Goal: Information Seeking & Learning: Learn about a topic

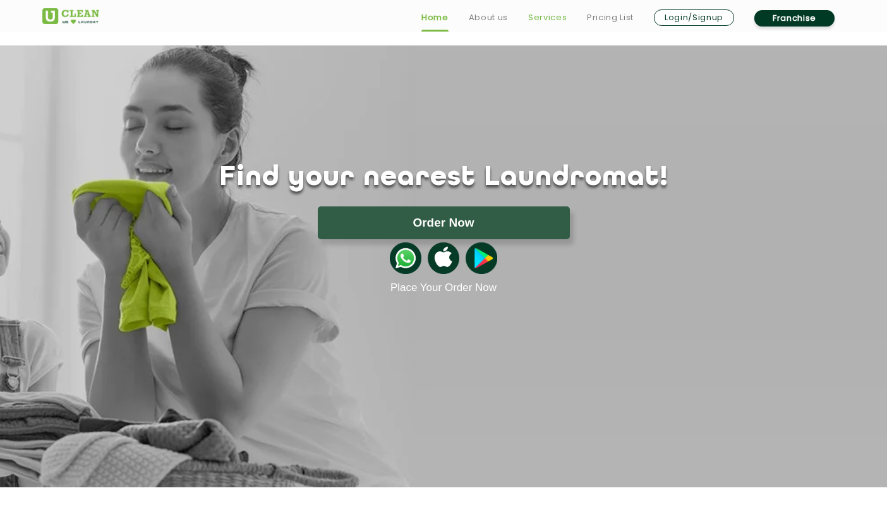
click at [552, 22] on link "Services" at bounding box center [547, 17] width 39 height 15
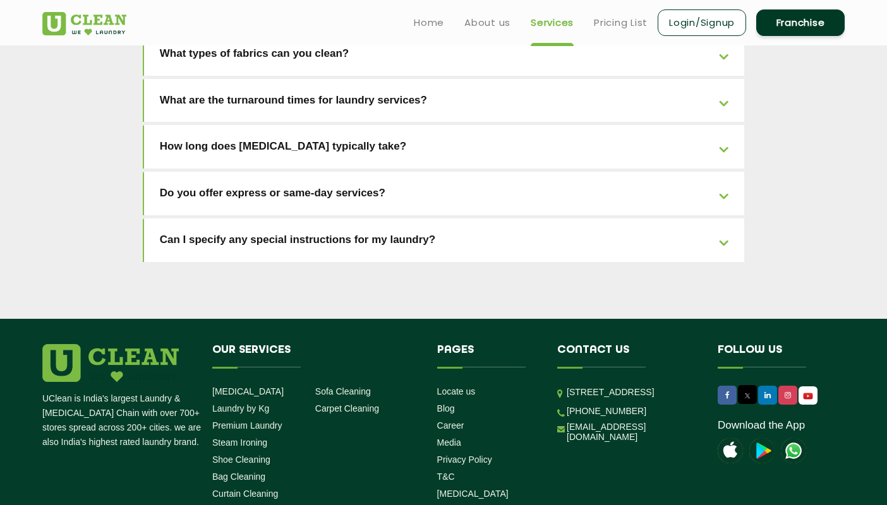
scroll to position [2820, 0]
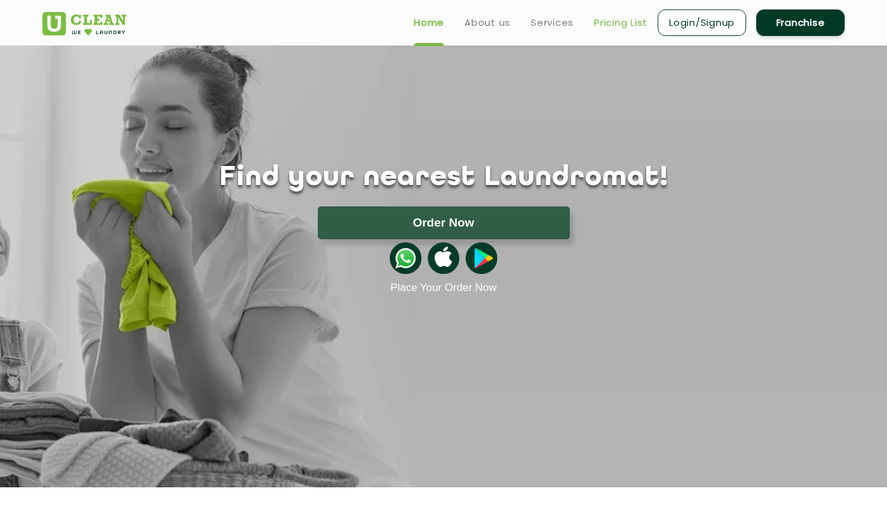
click at [634, 27] on link "Pricing List" at bounding box center [621, 22] width 54 height 15
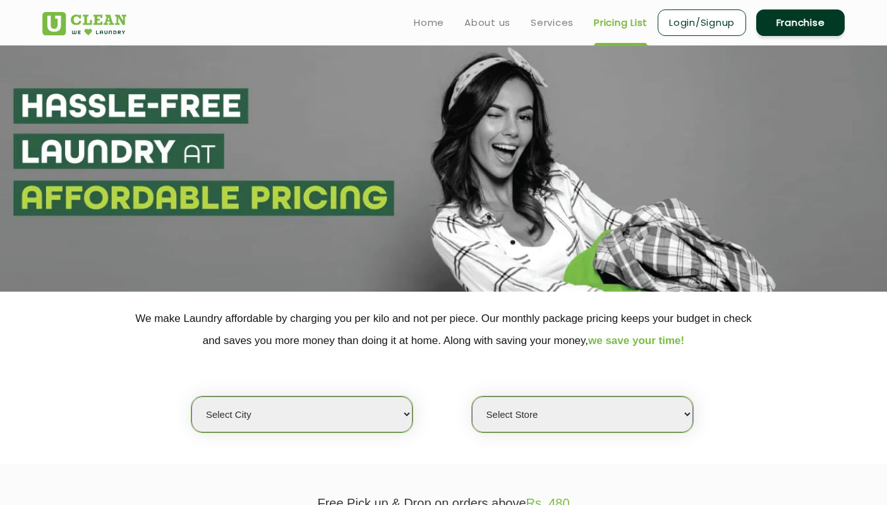
select select "79"
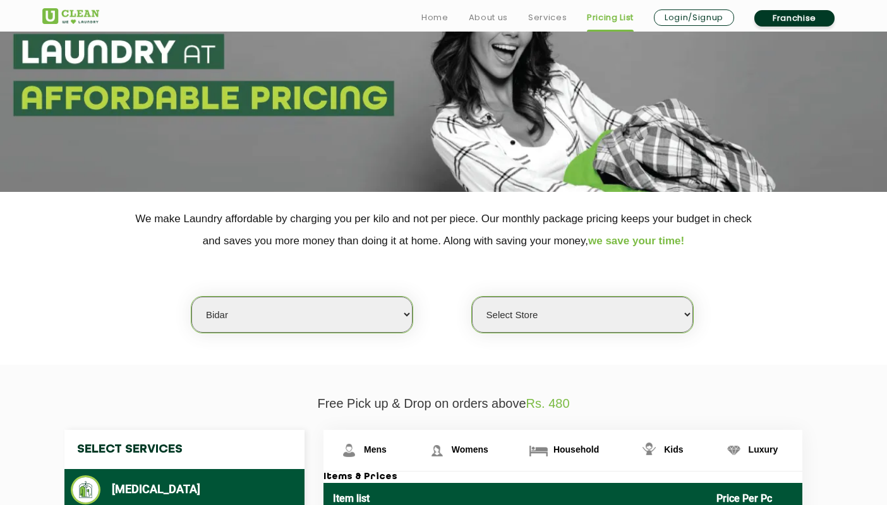
scroll to position [134, 0]
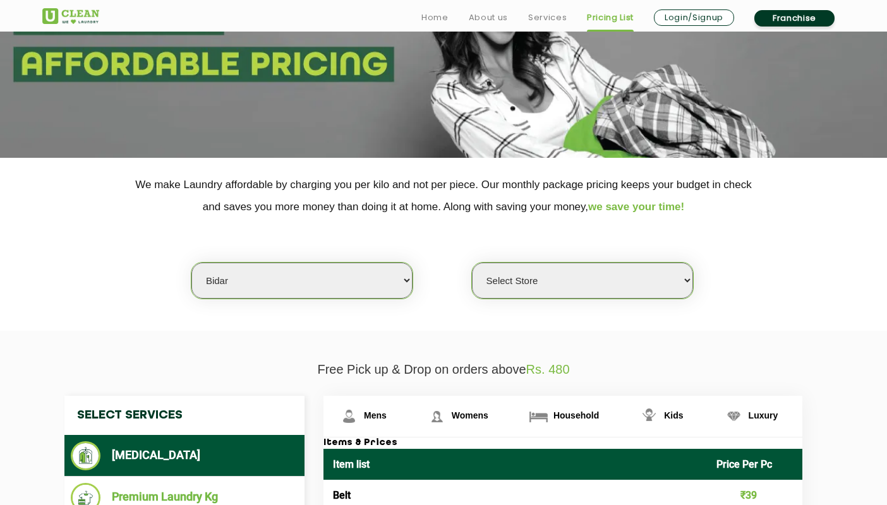
click at [532, 286] on div "Select Store" at bounding box center [582, 280] width 222 height 37
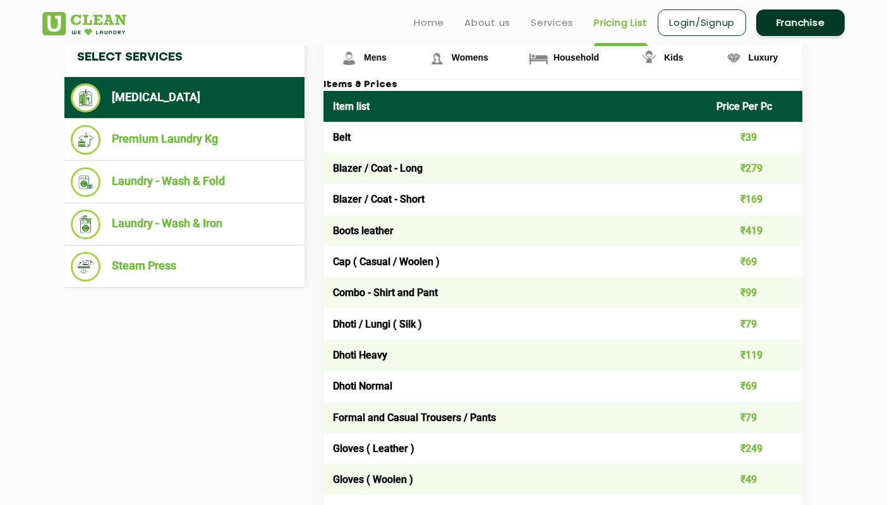
scroll to position [488, 0]
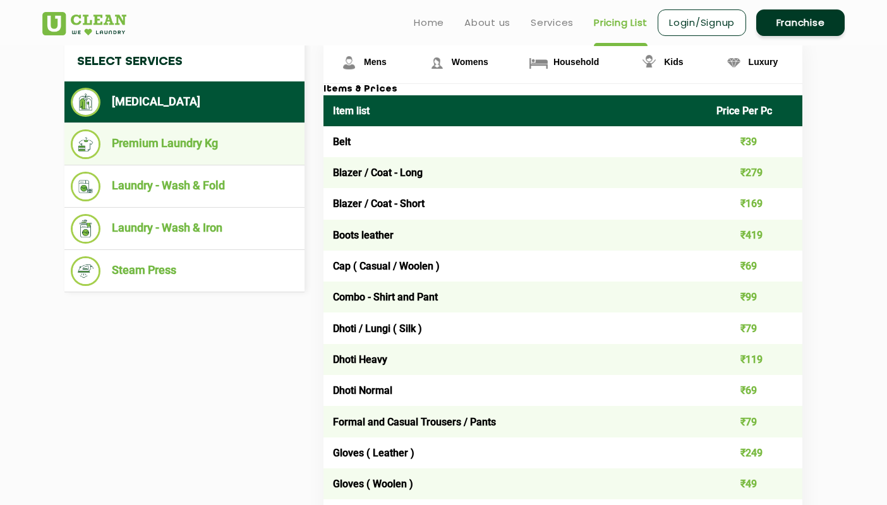
click at [160, 131] on li "Premium Laundry Kg" at bounding box center [184, 145] width 227 height 30
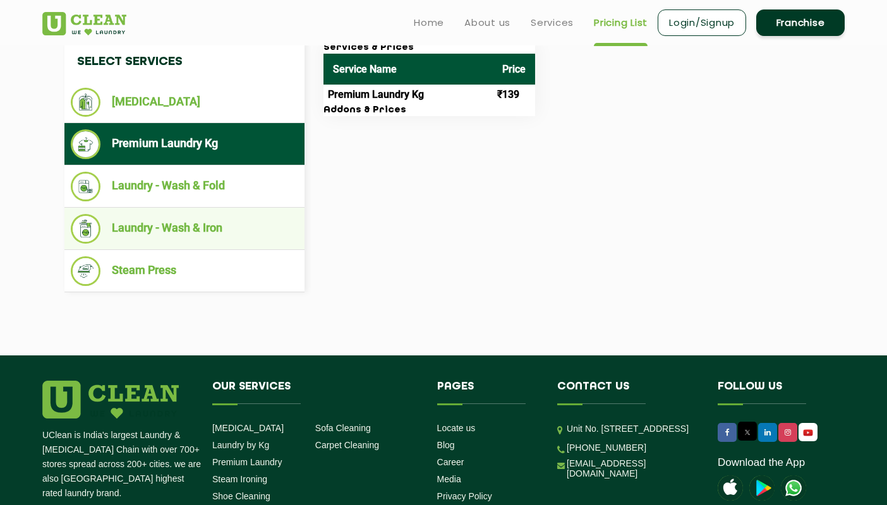
click at [258, 228] on li "Laundry - Wash & Iron" at bounding box center [184, 229] width 227 height 30
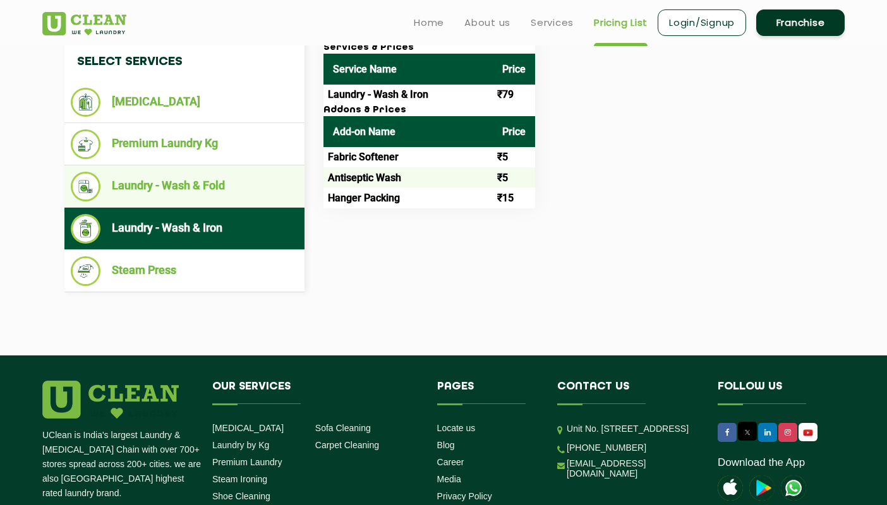
click at [192, 186] on li "Laundry - Wash & Fold" at bounding box center [184, 187] width 227 height 30
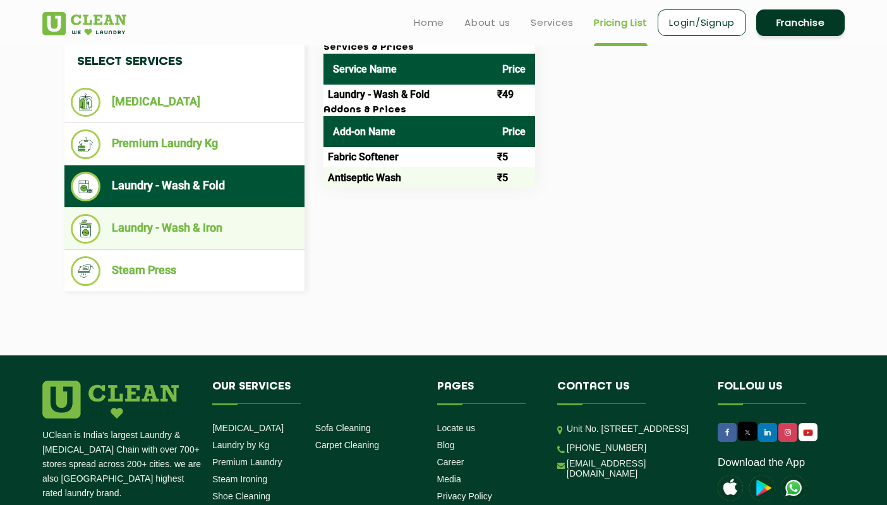
click at [209, 226] on li "Laundry - Wash & Iron" at bounding box center [184, 229] width 227 height 30
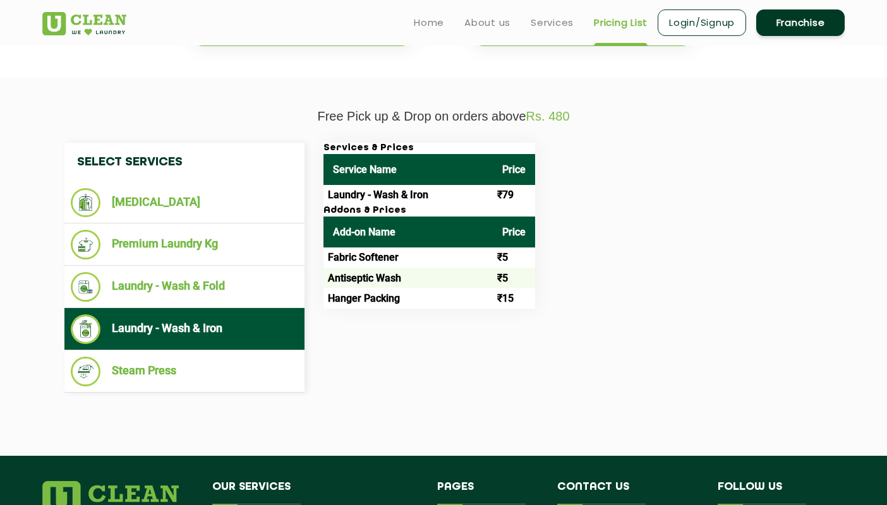
scroll to position [387, 0]
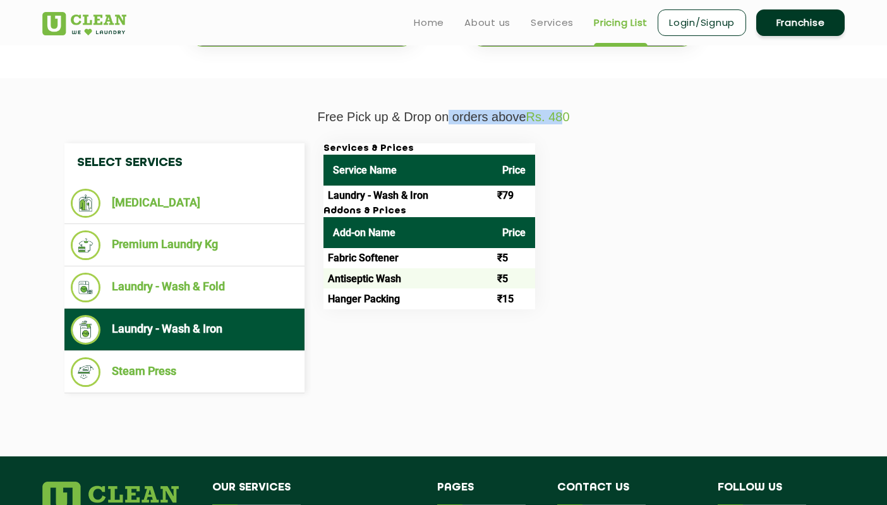
drag, startPoint x: 447, startPoint y: 111, endPoint x: 566, endPoint y: 105, distance: 119.0
click at [566, 110] on p "Free Pick up & Drop on orders above Rs. 480" at bounding box center [443, 117] width 802 height 15
click at [566, 110] on span "Rs. 480" at bounding box center [548, 117] width 44 height 14
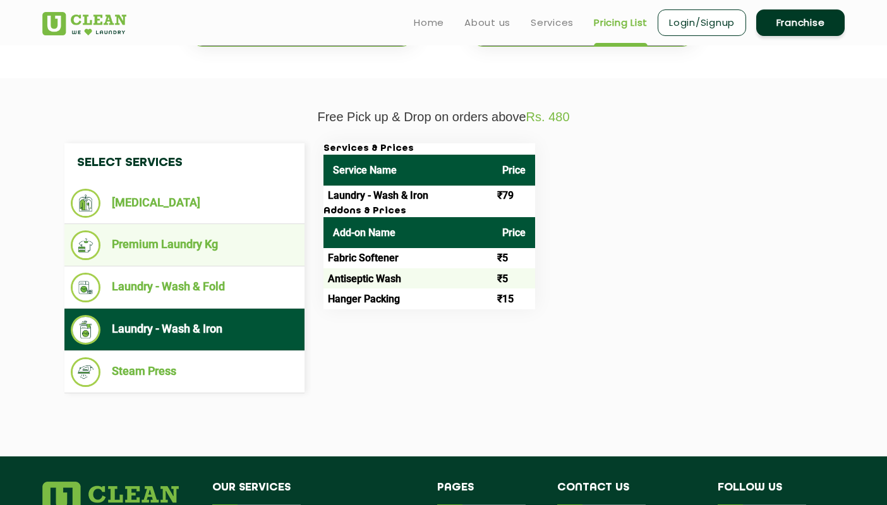
click at [157, 242] on li "Premium Laundry Kg" at bounding box center [184, 246] width 227 height 30
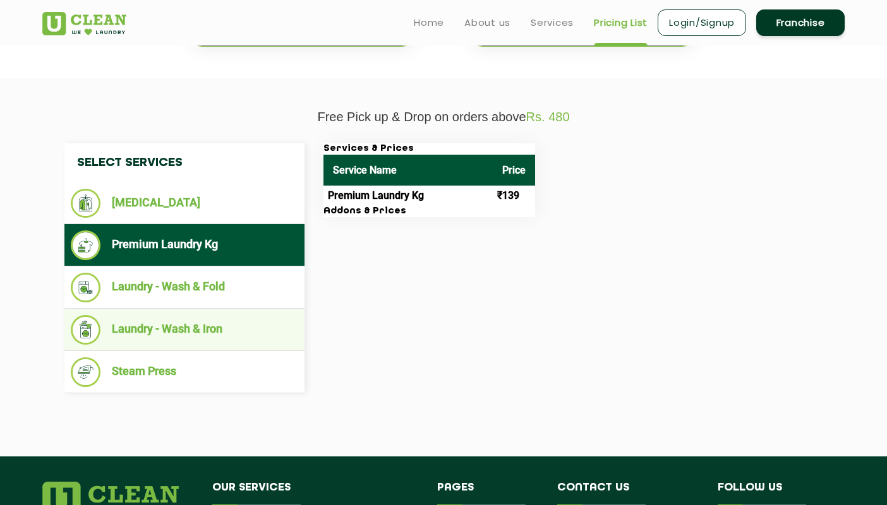
click at [176, 328] on li "Laundry - Wash & Iron" at bounding box center [184, 330] width 227 height 30
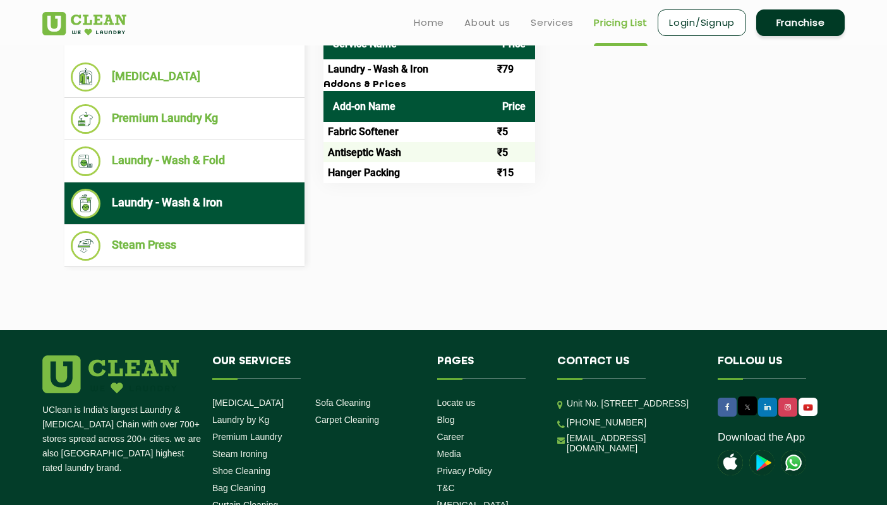
scroll to position [512, 0]
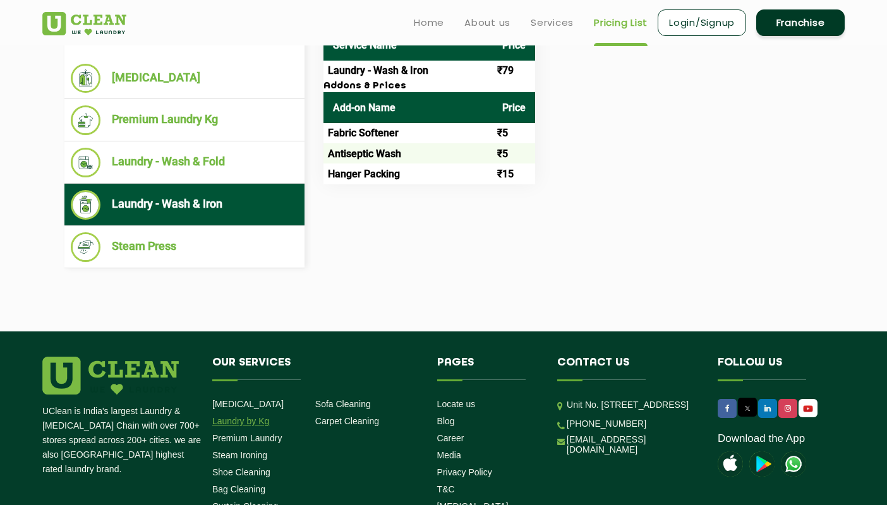
click at [229, 416] on link "Laundry by Kg" at bounding box center [240, 421] width 57 height 10
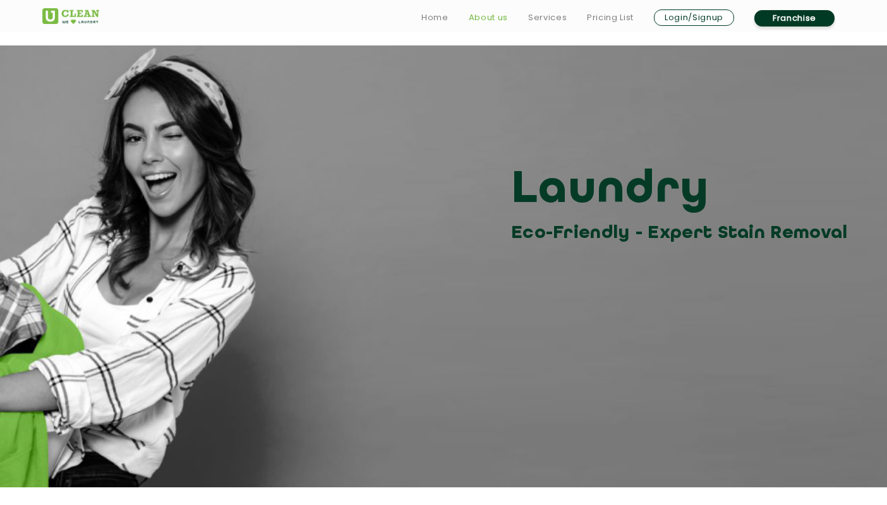
click at [499, 20] on link "About us" at bounding box center [488, 17] width 39 height 15
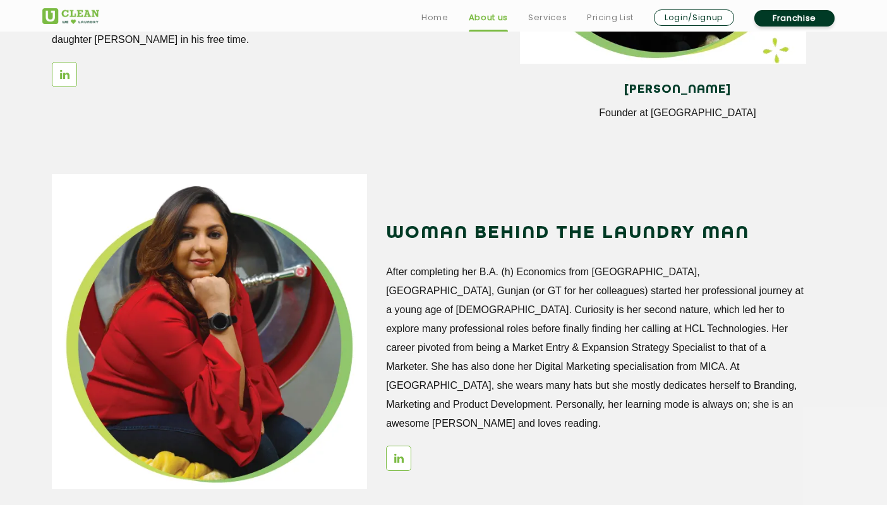
scroll to position [1701, 0]
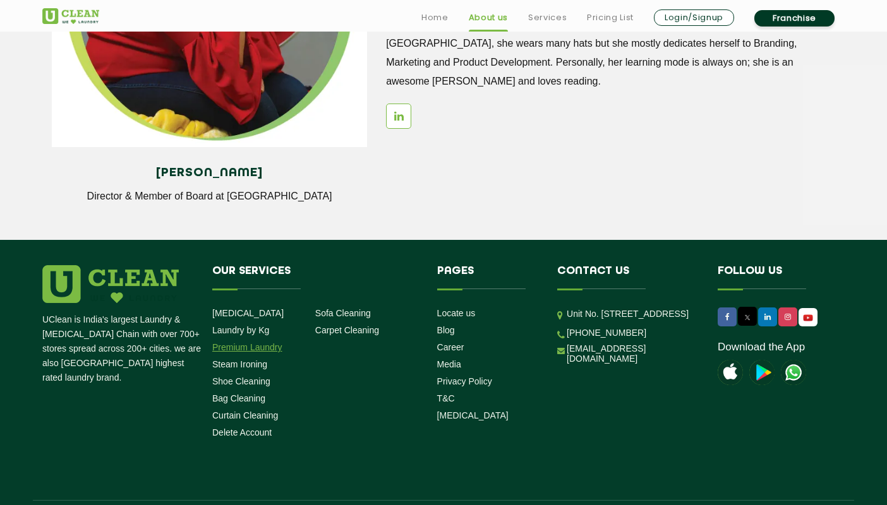
click at [245, 346] on link "Premium Laundry" at bounding box center [247, 347] width 70 height 10
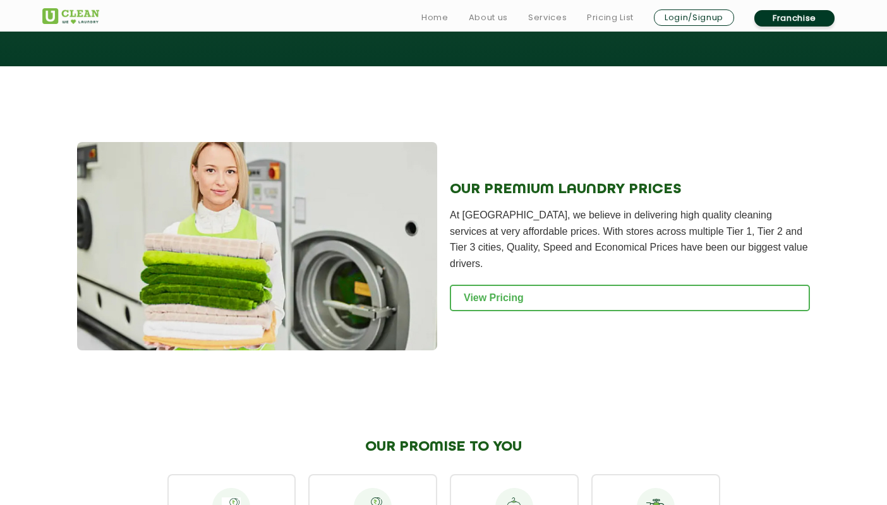
scroll to position [1262, 0]
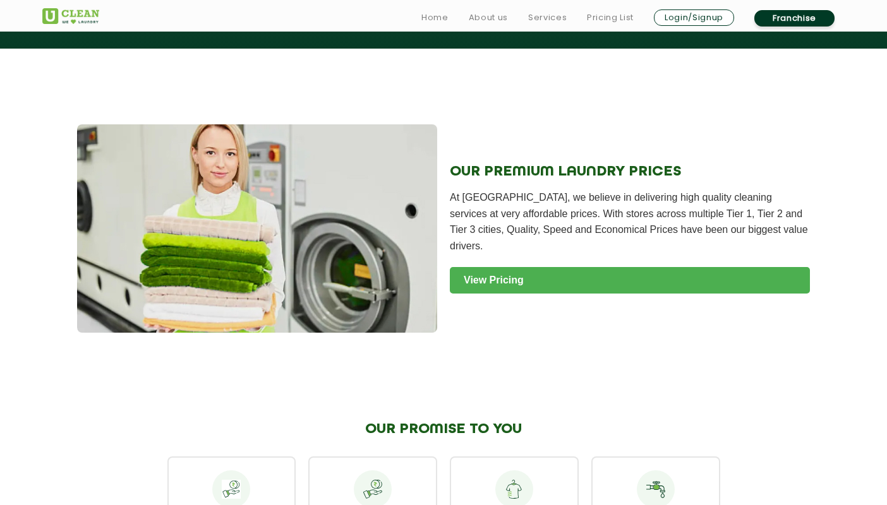
click at [537, 269] on link "View Pricing" at bounding box center [630, 280] width 360 height 27
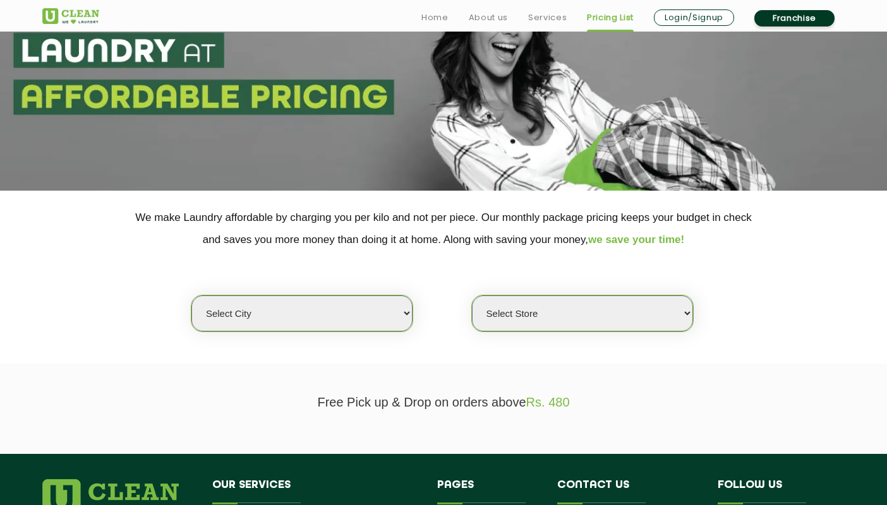
scroll to position [181, 0]
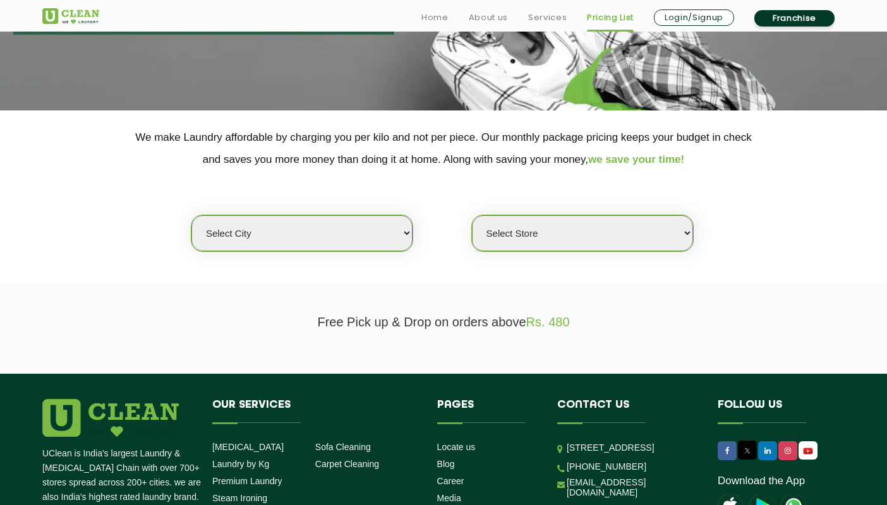
select select "79"
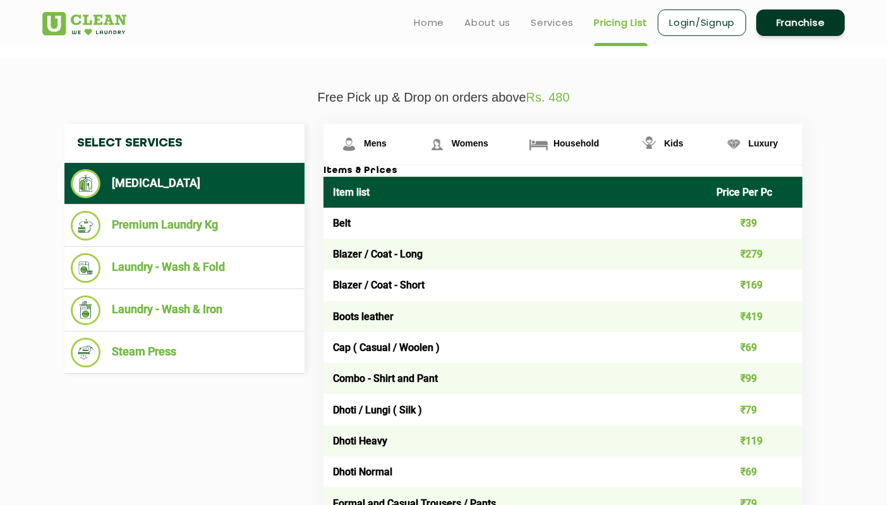
scroll to position [406, 0]
click at [355, 143] on img at bounding box center [349, 144] width 22 height 22
click at [720, 138] on link "Luxury" at bounding box center [755, 144] width 95 height 41
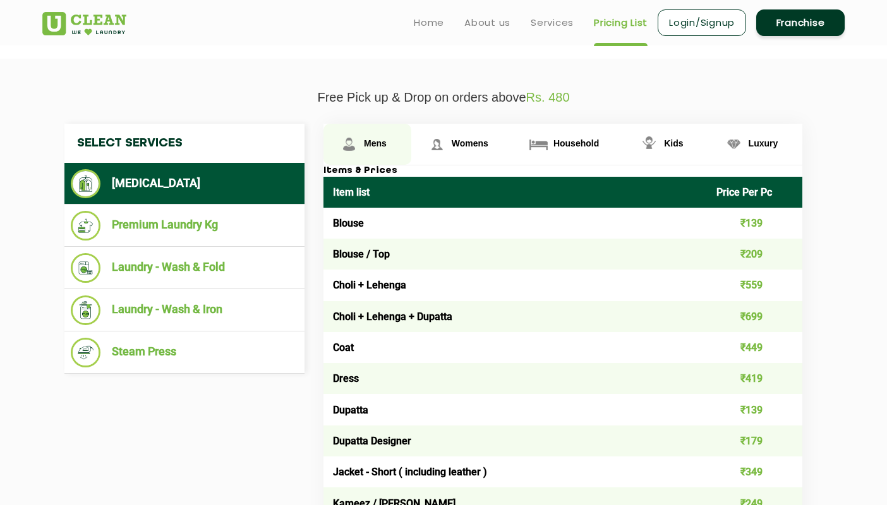
click at [366, 145] on link "Mens" at bounding box center [368, 144] width 88 height 41
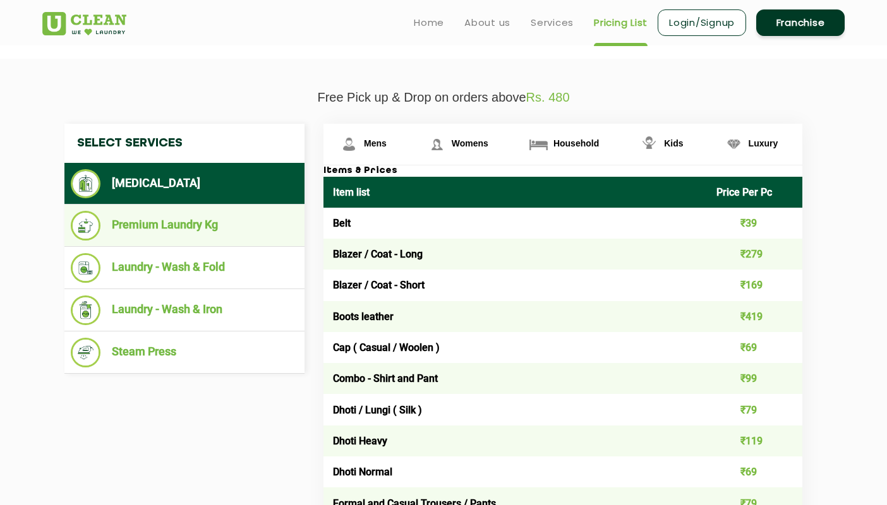
click at [174, 216] on li "Premium Laundry Kg" at bounding box center [184, 226] width 227 height 30
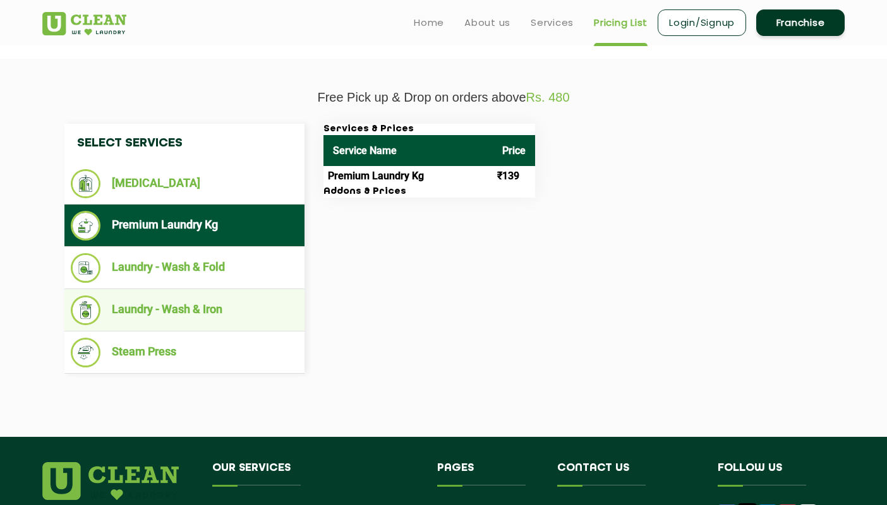
click at [209, 302] on li "Laundry - Wash & Iron" at bounding box center [184, 311] width 227 height 30
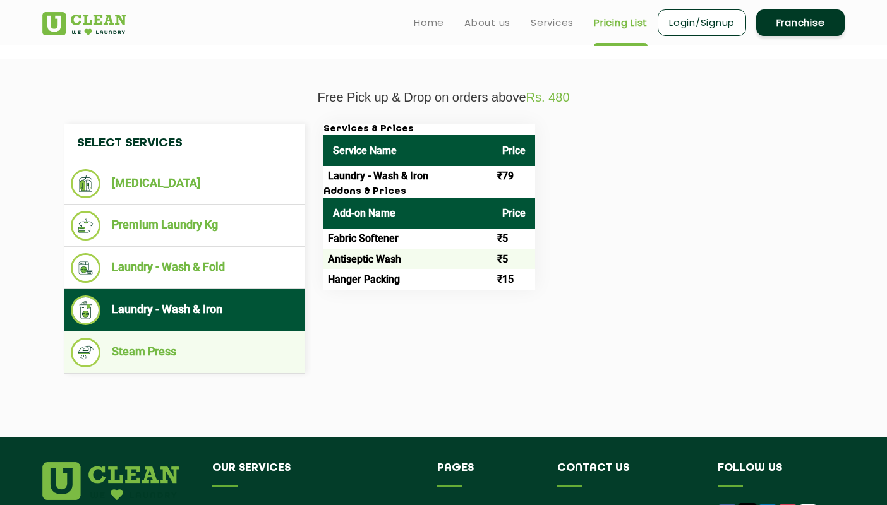
click at [176, 354] on li "Steam Press" at bounding box center [184, 353] width 227 height 30
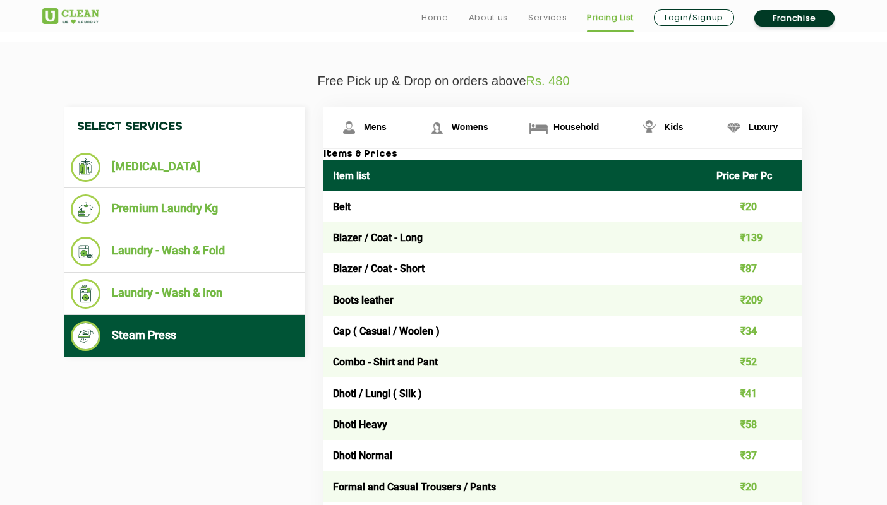
scroll to position [421, 0]
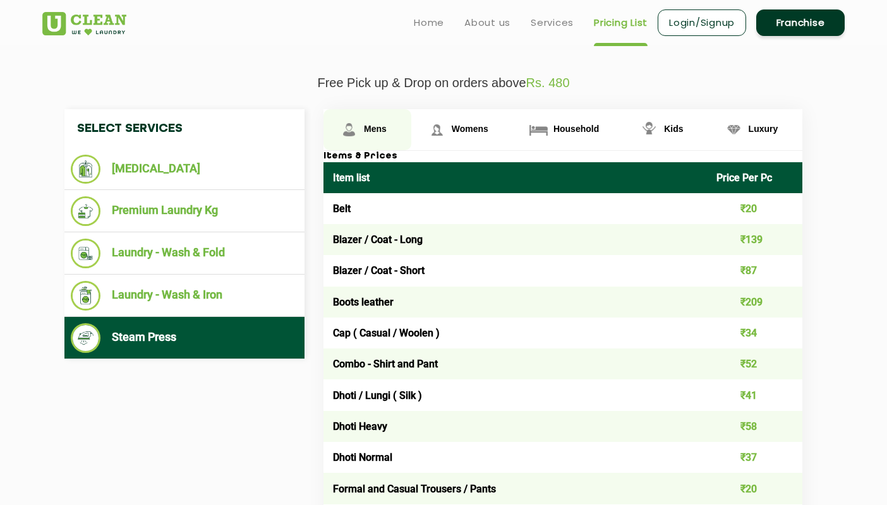
click at [342, 124] on img at bounding box center [349, 130] width 22 height 22
click at [353, 123] on img at bounding box center [349, 130] width 22 height 22
click at [463, 134] on span "Womens" at bounding box center [470, 129] width 37 height 10
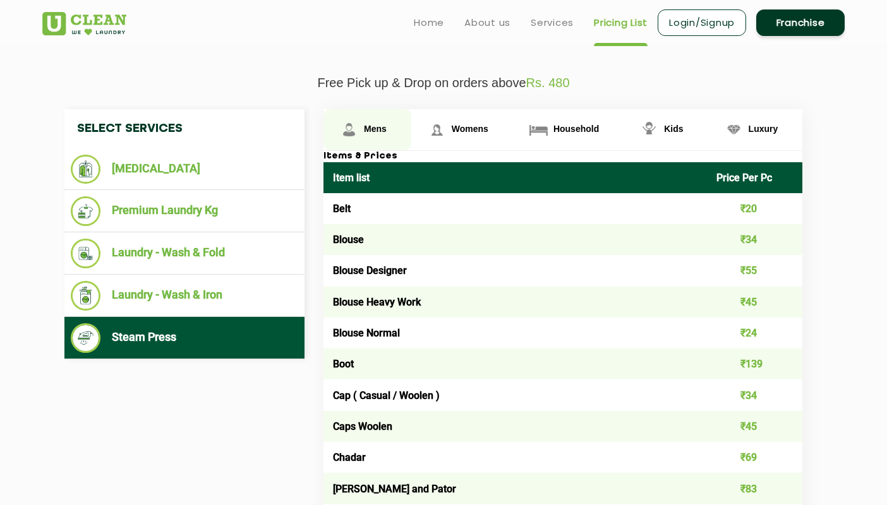
click at [364, 134] on span "Mens" at bounding box center [375, 129] width 23 height 10
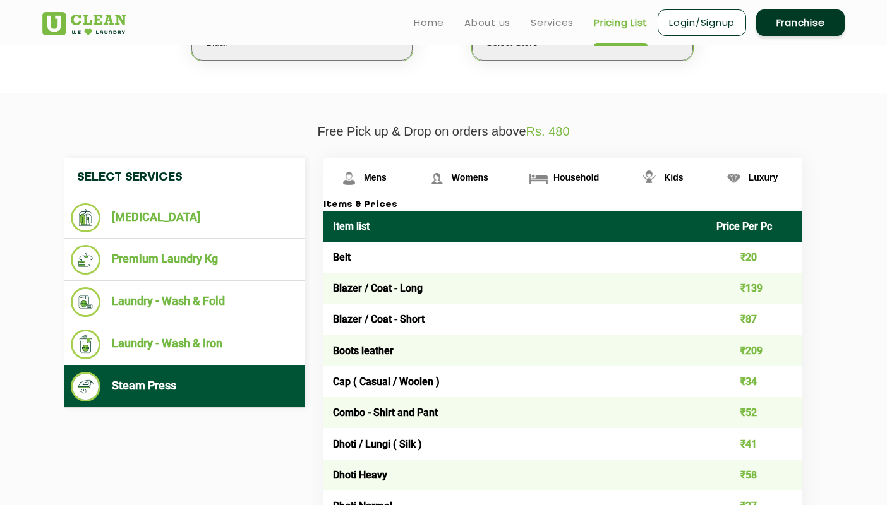
scroll to position [368, 0]
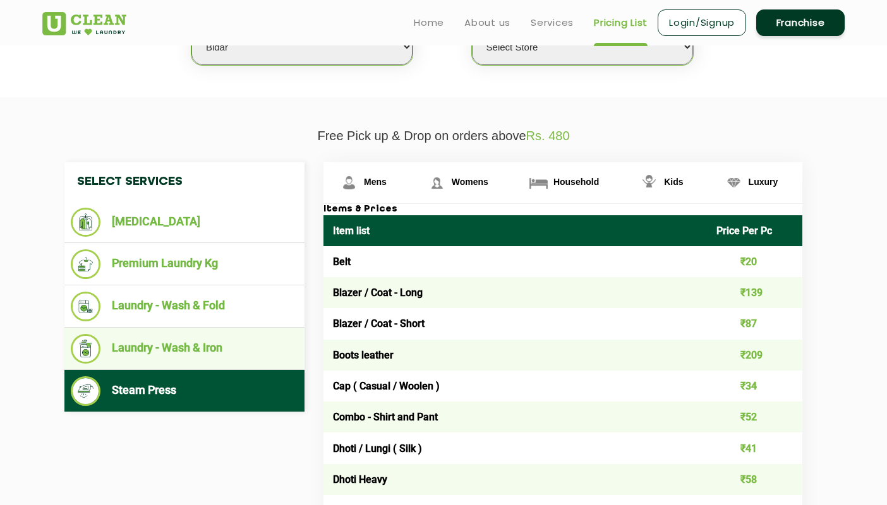
click at [227, 341] on li "Laundry - Wash & Iron" at bounding box center [184, 349] width 227 height 30
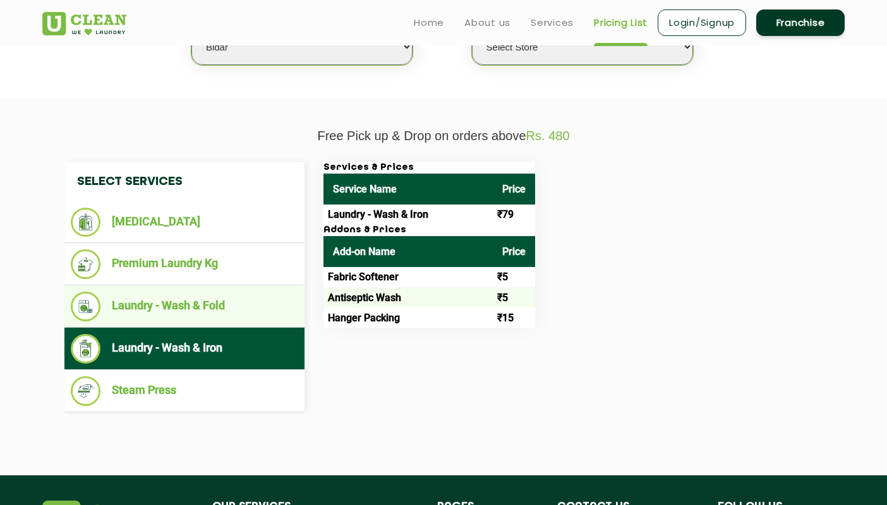
click at [205, 298] on li "Laundry - Wash & Fold" at bounding box center [184, 307] width 227 height 30
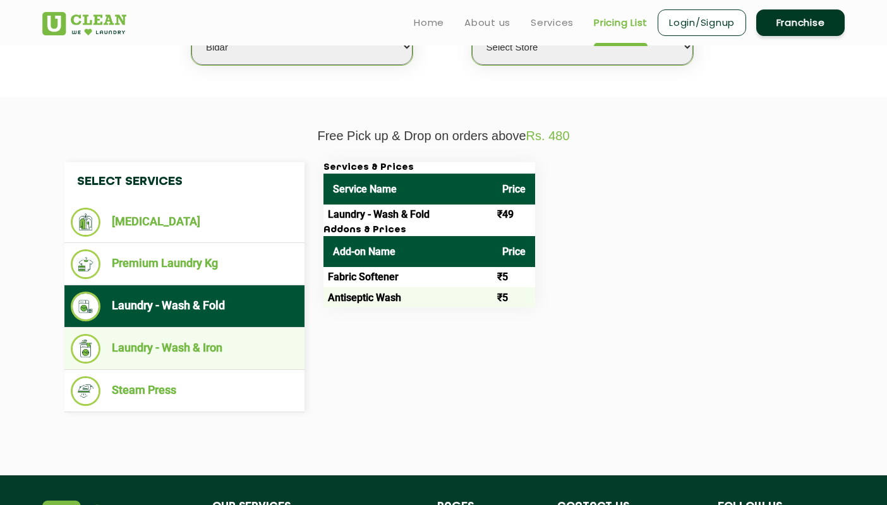
click at [229, 346] on li "Laundry - Wash & Iron" at bounding box center [184, 349] width 227 height 30
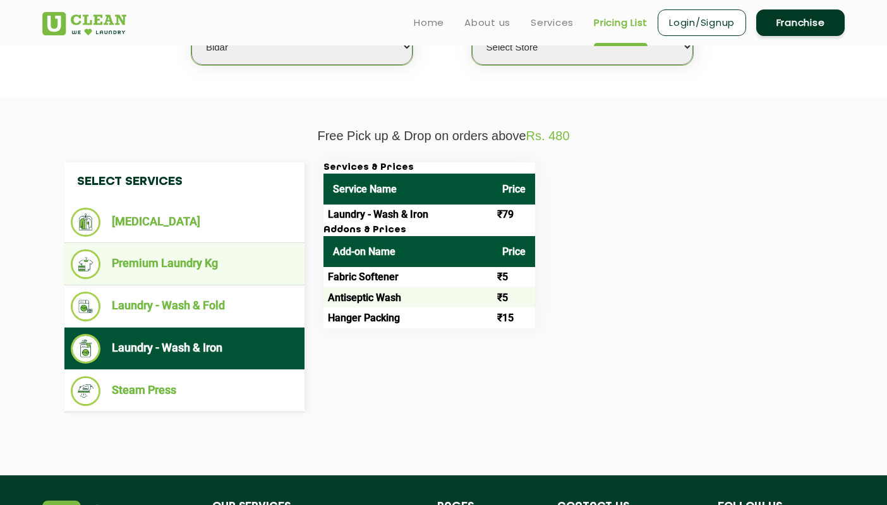
click at [198, 261] on li "Premium Laundry Kg" at bounding box center [184, 265] width 227 height 30
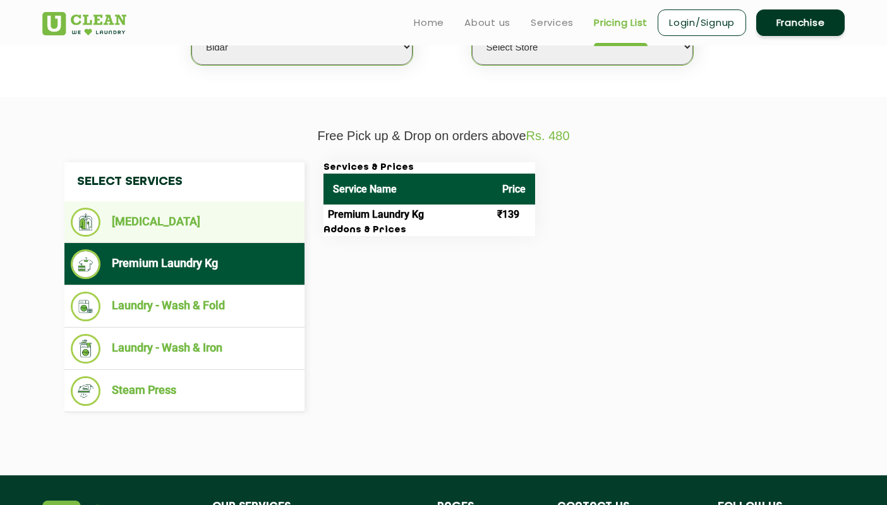
click at [181, 227] on li "[MEDICAL_DATA]" at bounding box center [184, 222] width 227 height 29
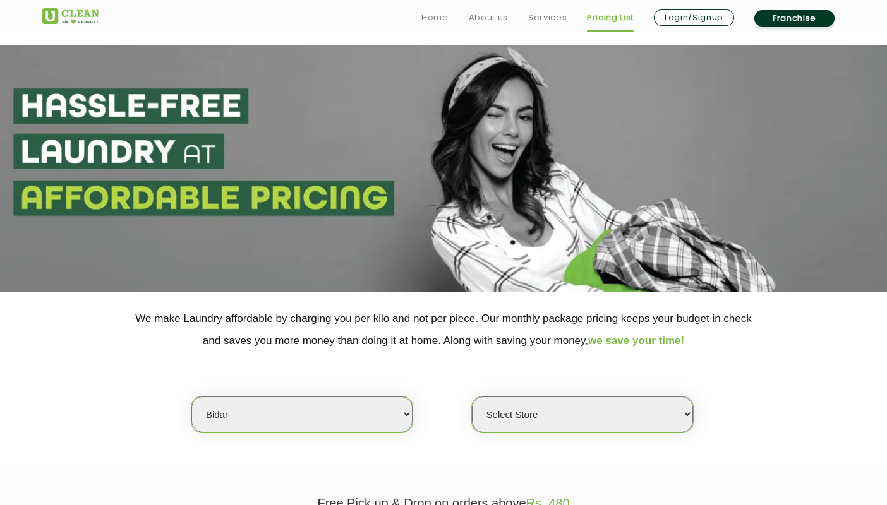
scroll to position [0, 0]
click at [481, 30] on header "Home About us Services Pricing List Login/Signup Franchise" at bounding box center [443, 16] width 887 height 32
click at [484, 15] on link "About us" at bounding box center [488, 17] width 39 height 15
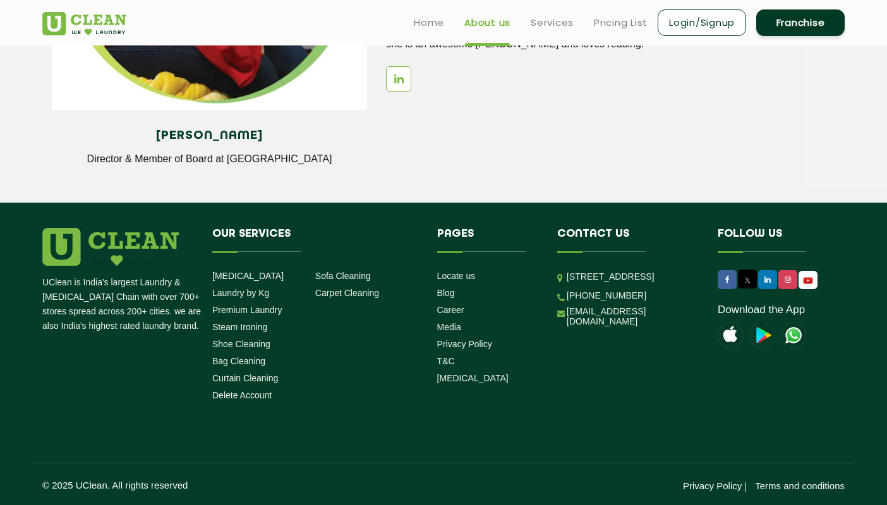
scroll to position [1738, 0]
